Goal: Information Seeking & Learning: Learn about a topic

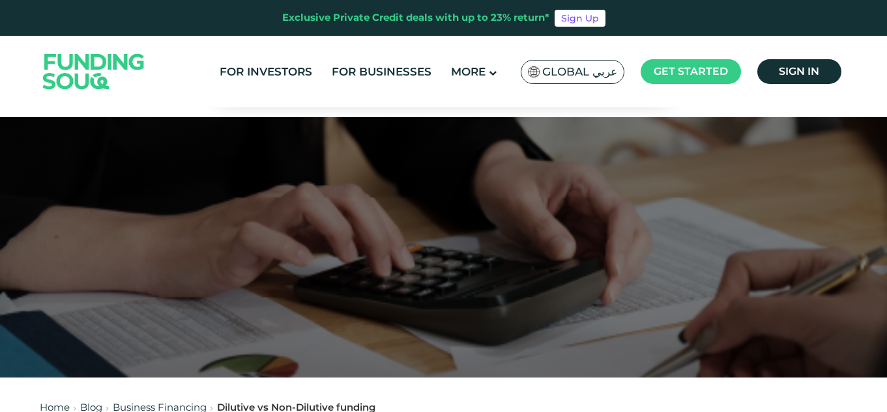
click at [509, 251] on div at bounding box center [443, 247] width 887 height 261
click at [508, 252] on div at bounding box center [443, 247] width 887 height 261
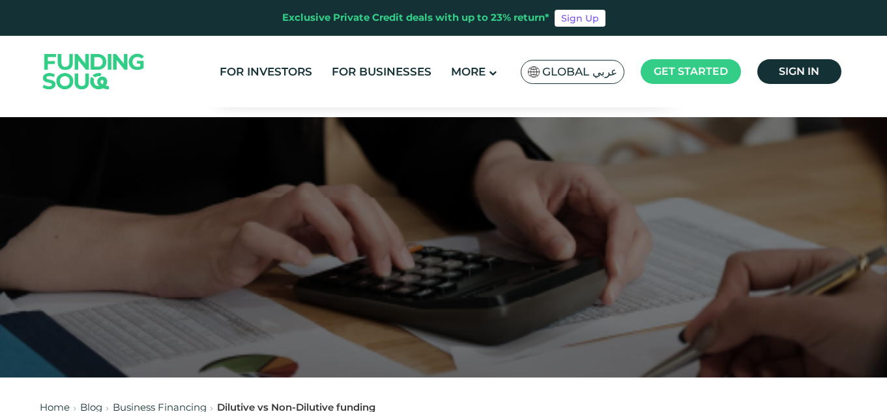
click at [508, 252] on div at bounding box center [443, 247] width 887 height 261
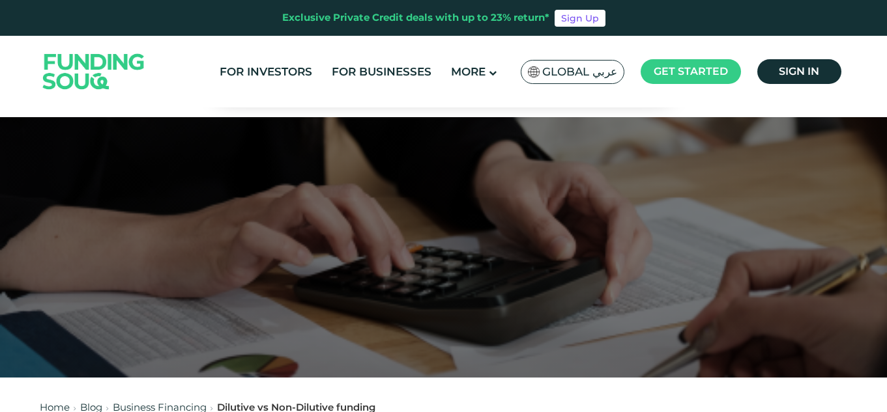
click at [508, 252] on div at bounding box center [443, 247] width 887 height 261
drag, startPoint x: 508, startPoint y: 252, endPoint x: 504, endPoint y: 266, distance: 14.4
click at [504, 266] on div at bounding box center [443, 247] width 887 height 261
